Goal: Navigation & Orientation: Find specific page/section

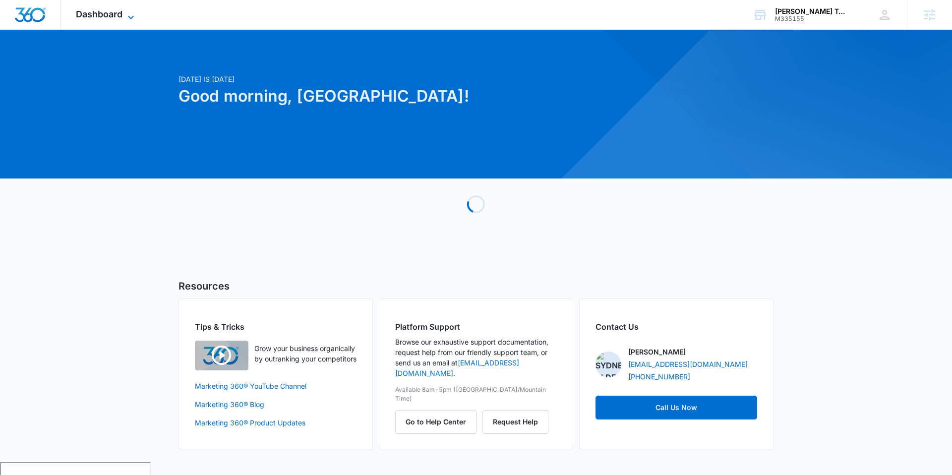
click at [130, 11] on icon at bounding box center [131, 17] width 12 height 12
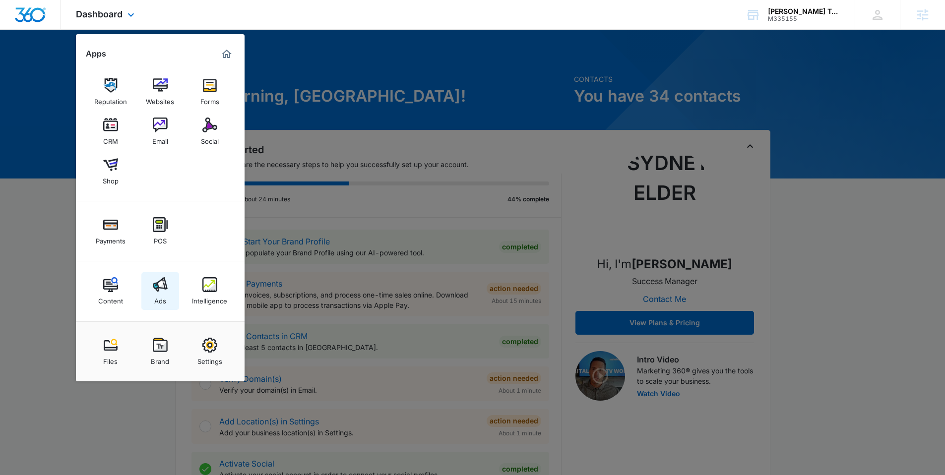
click at [169, 287] on link "Ads" at bounding box center [160, 291] width 38 height 38
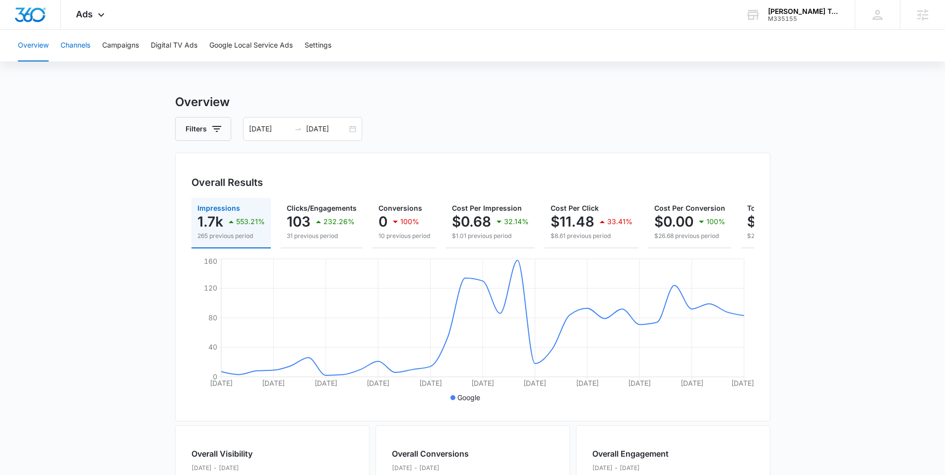
click at [81, 51] on button "Channels" at bounding box center [75, 46] width 30 height 32
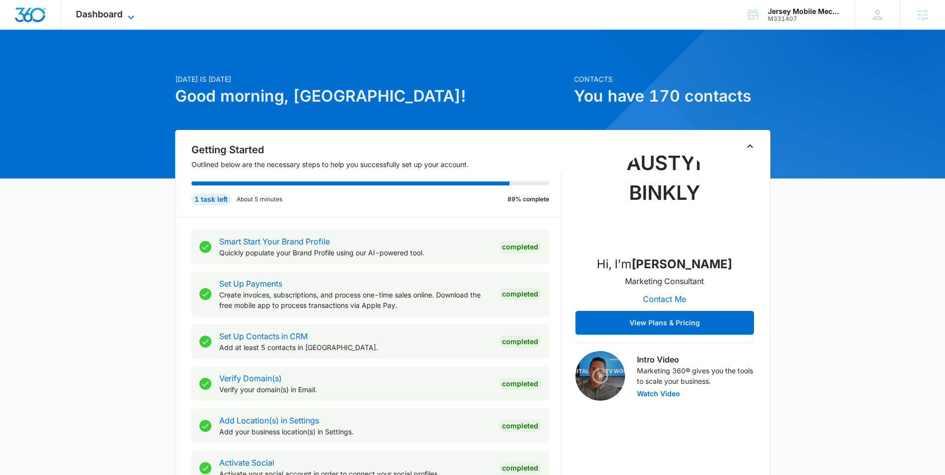
click at [121, 16] on span "Dashboard" at bounding box center [99, 14] width 47 height 10
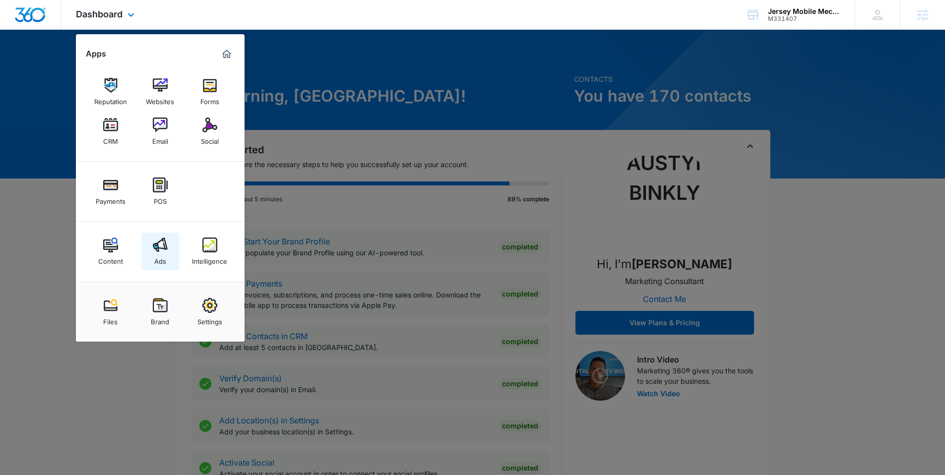
click at [164, 255] on div "Ads" at bounding box center [160, 258] width 12 height 13
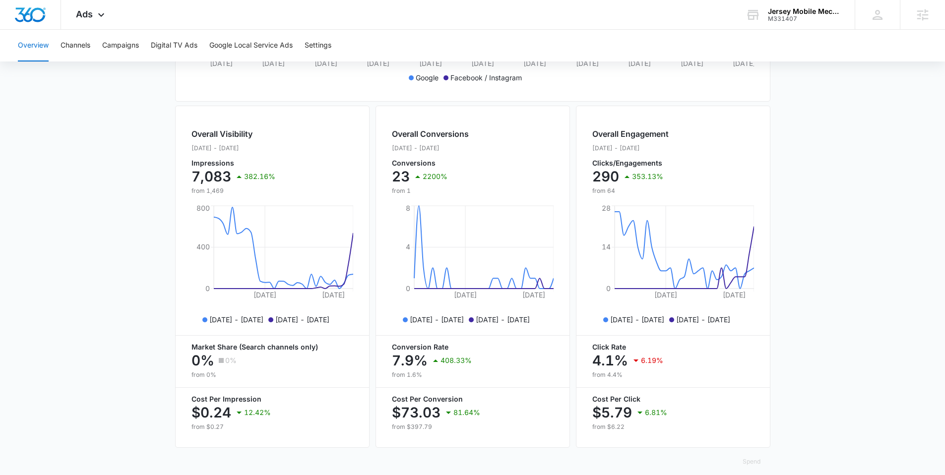
scroll to position [338, 0]
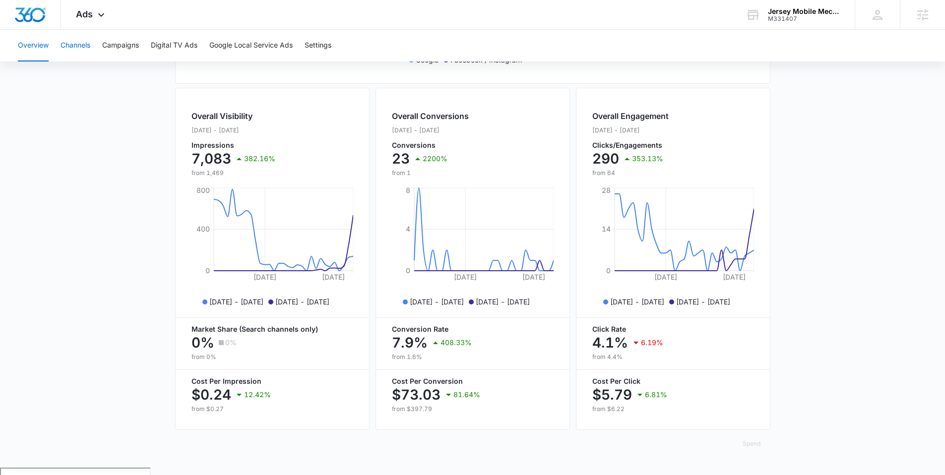
click at [86, 45] on button "Channels" at bounding box center [75, 46] width 30 height 32
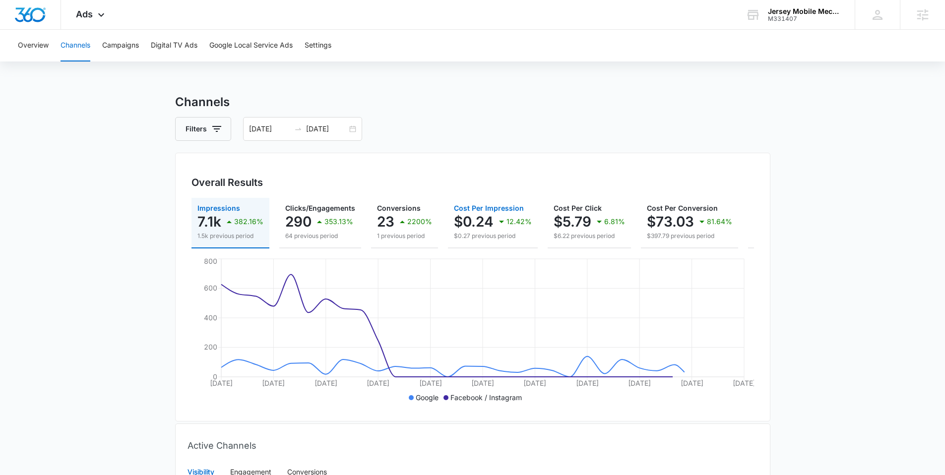
scroll to position [189, 0]
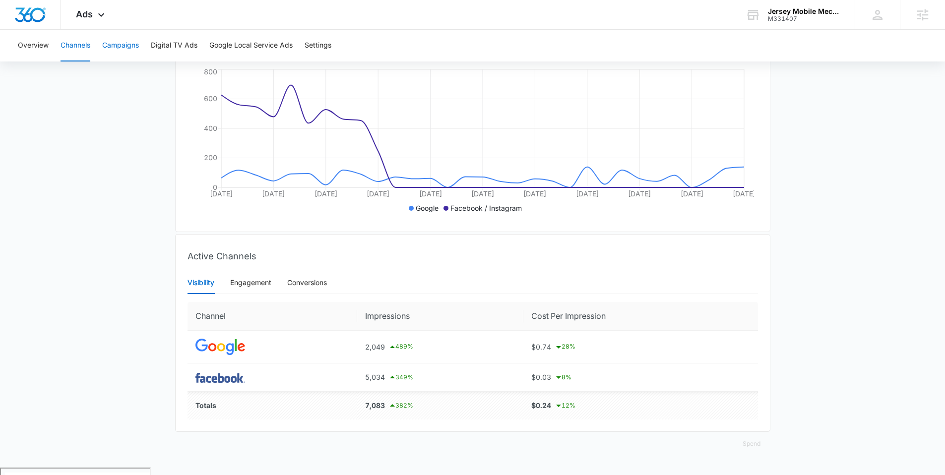
click at [130, 44] on button "Campaigns" at bounding box center [120, 46] width 37 height 32
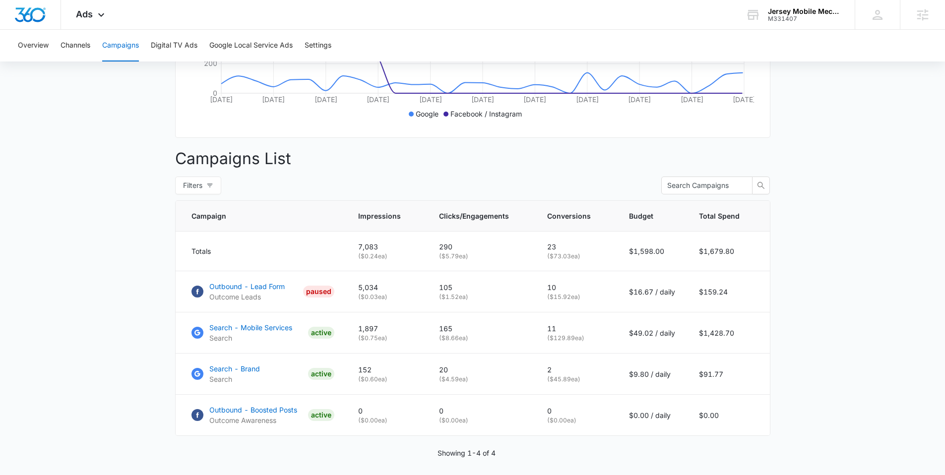
scroll to position [322, 0]
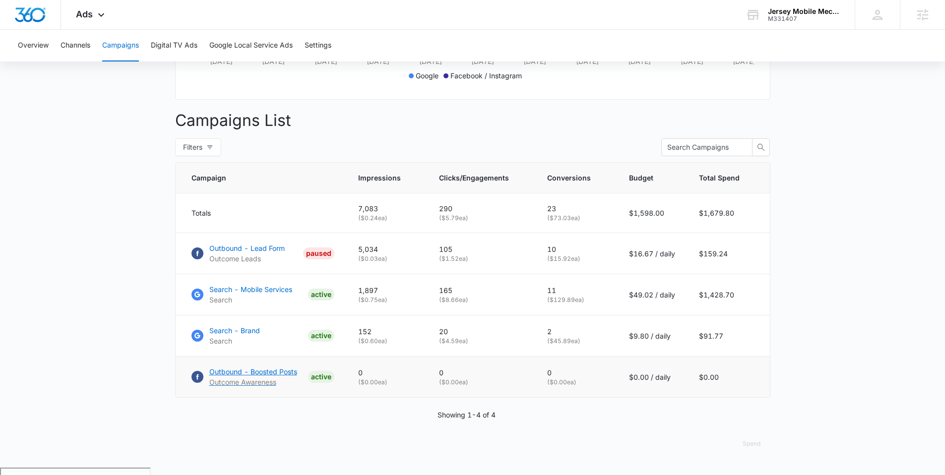
click at [250, 374] on p "Outbound - Boosted Posts" at bounding box center [253, 371] width 88 height 10
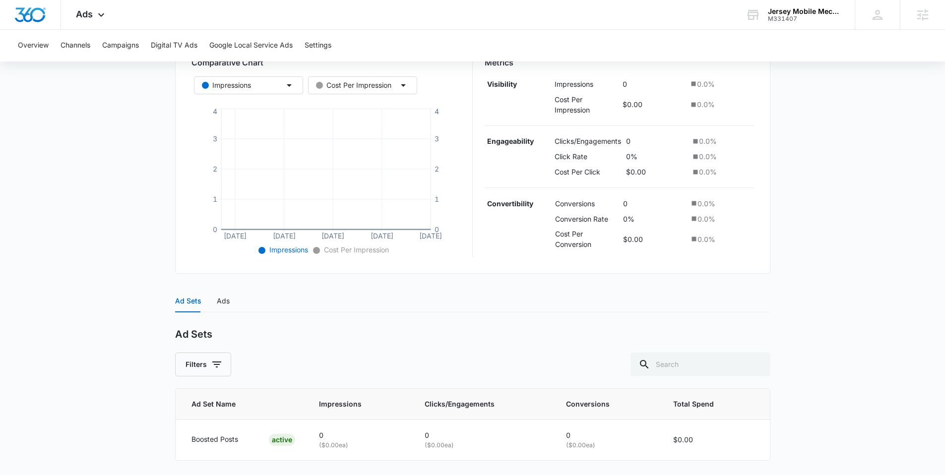
scroll to position [212, 0]
